Goal: Navigation & Orientation: Go to known website

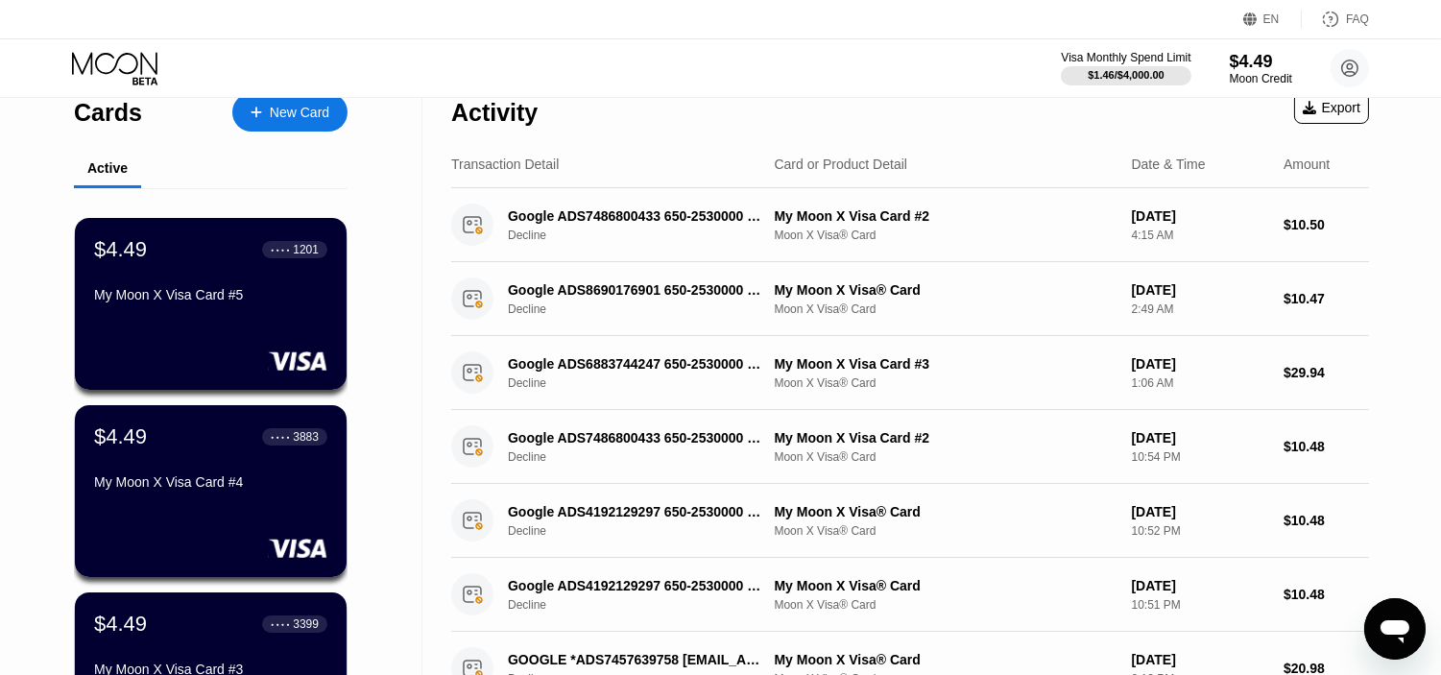
scroll to position [843, 0]
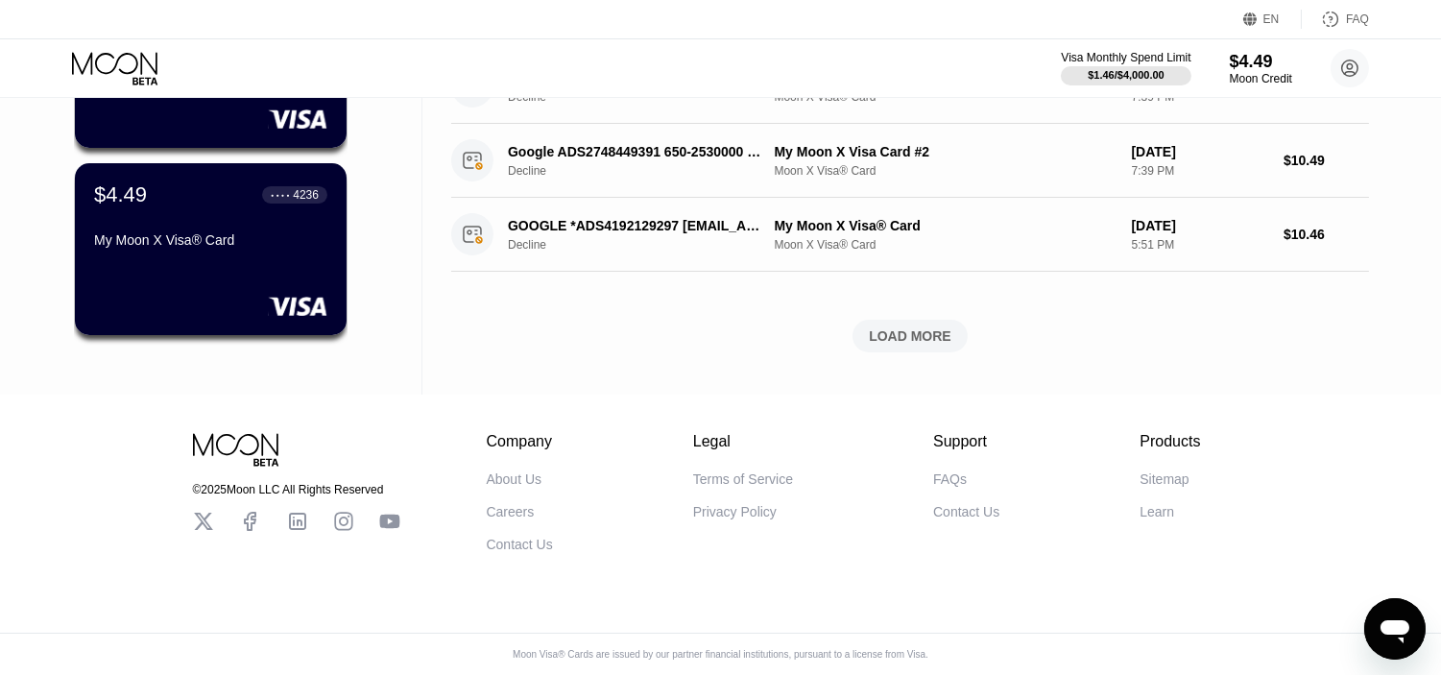
drag, startPoint x: 3, startPoint y: 355, endPoint x: 0, endPoint y: 634, distance: 279.3
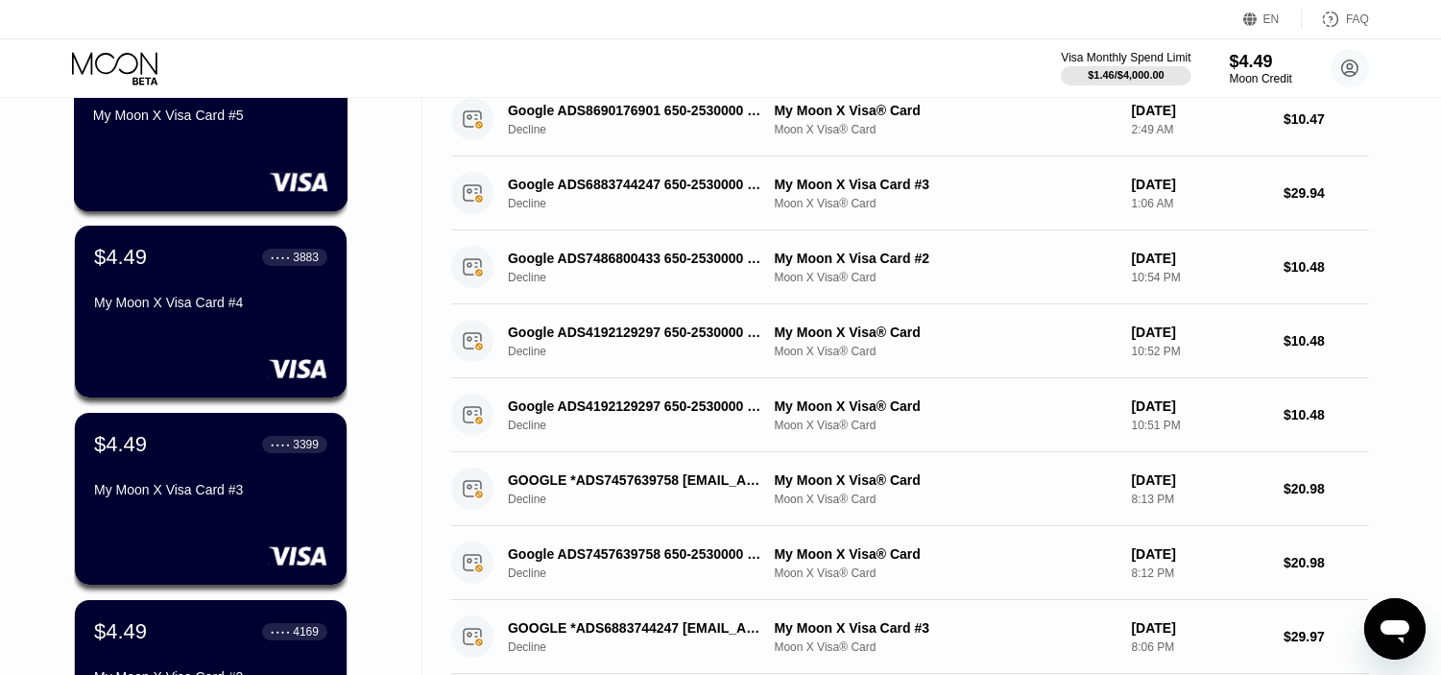
scroll to position [310, 0]
